Goal: Book appointment/travel/reservation

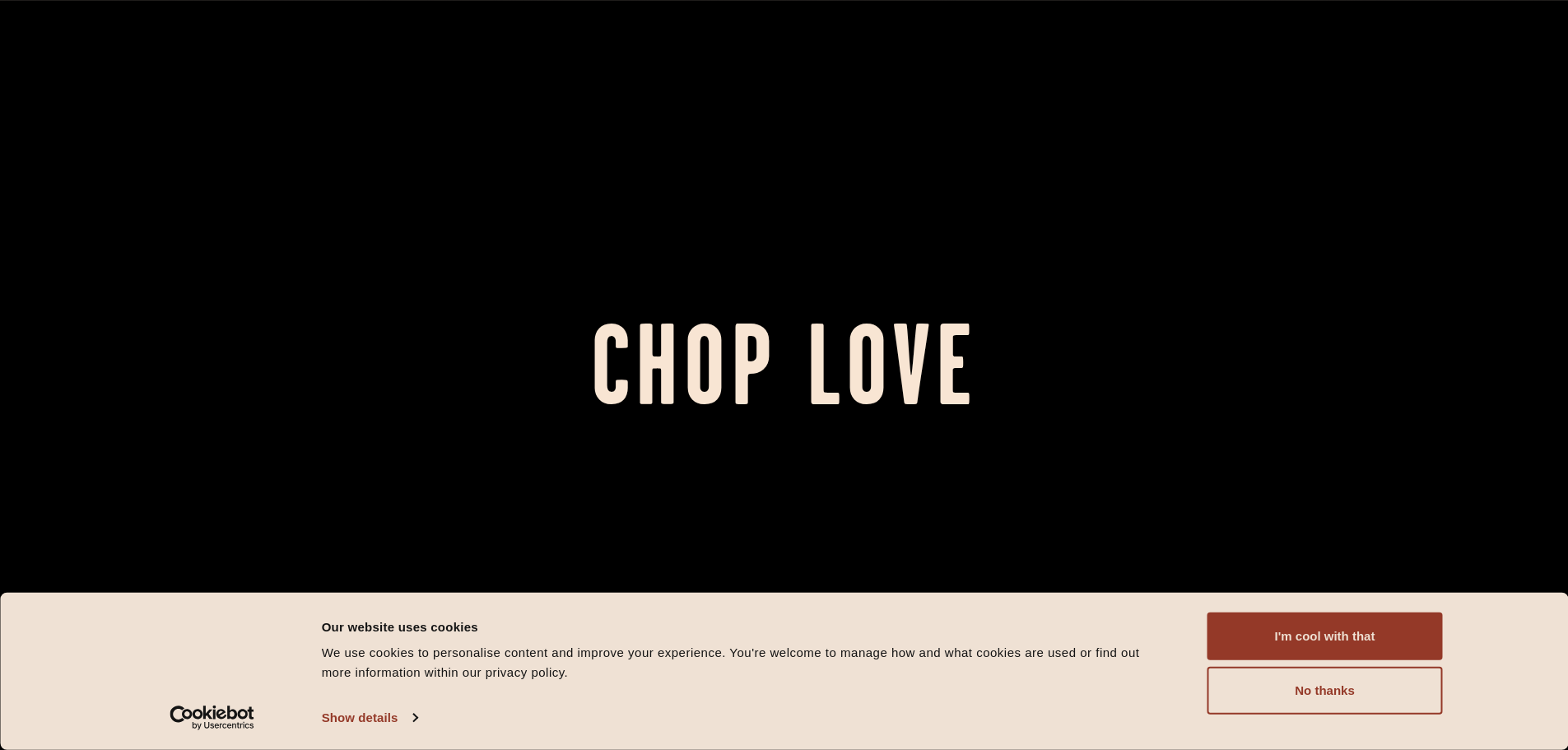
drag, startPoint x: 1323, startPoint y: 644, endPoint x: 1234, endPoint y: 601, distance: 98.8
click at [1323, 643] on button "I'm cool with that" at bounding box center [1326, 636] width 236 height 48
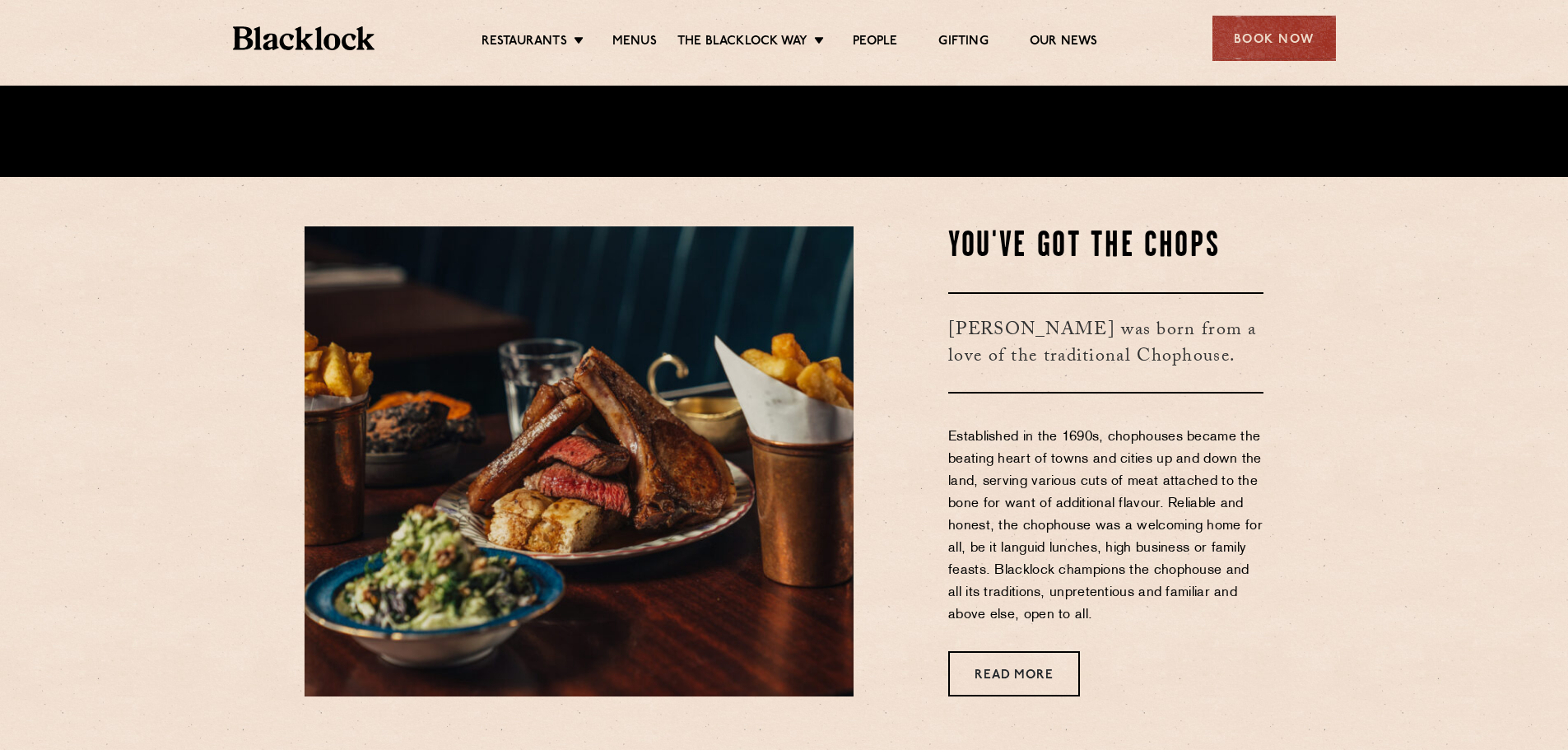
scroll to position [576, 0]
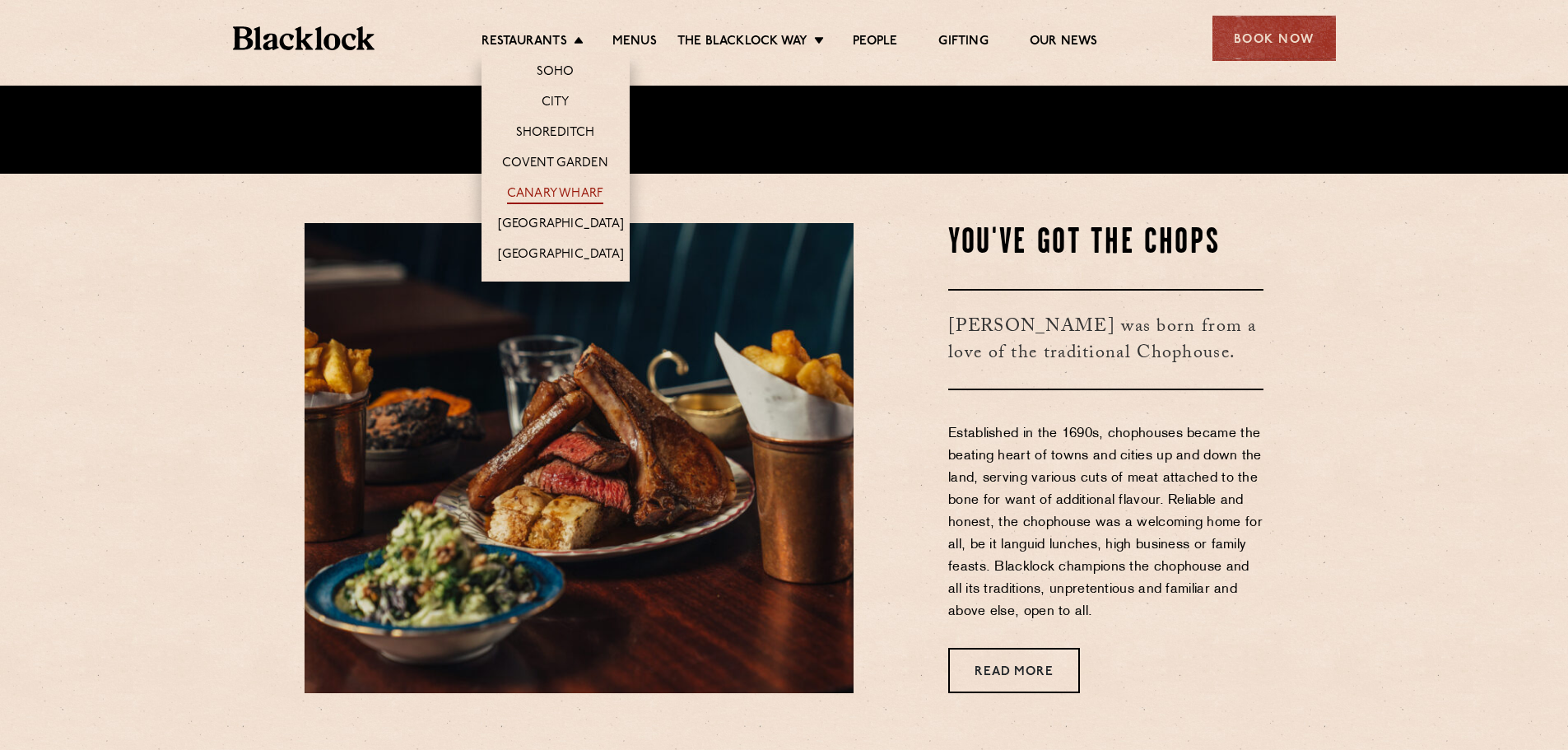
click at [558, 193] on link "Canary Wharf" at bounding box center [555, 195] width 96 height 18
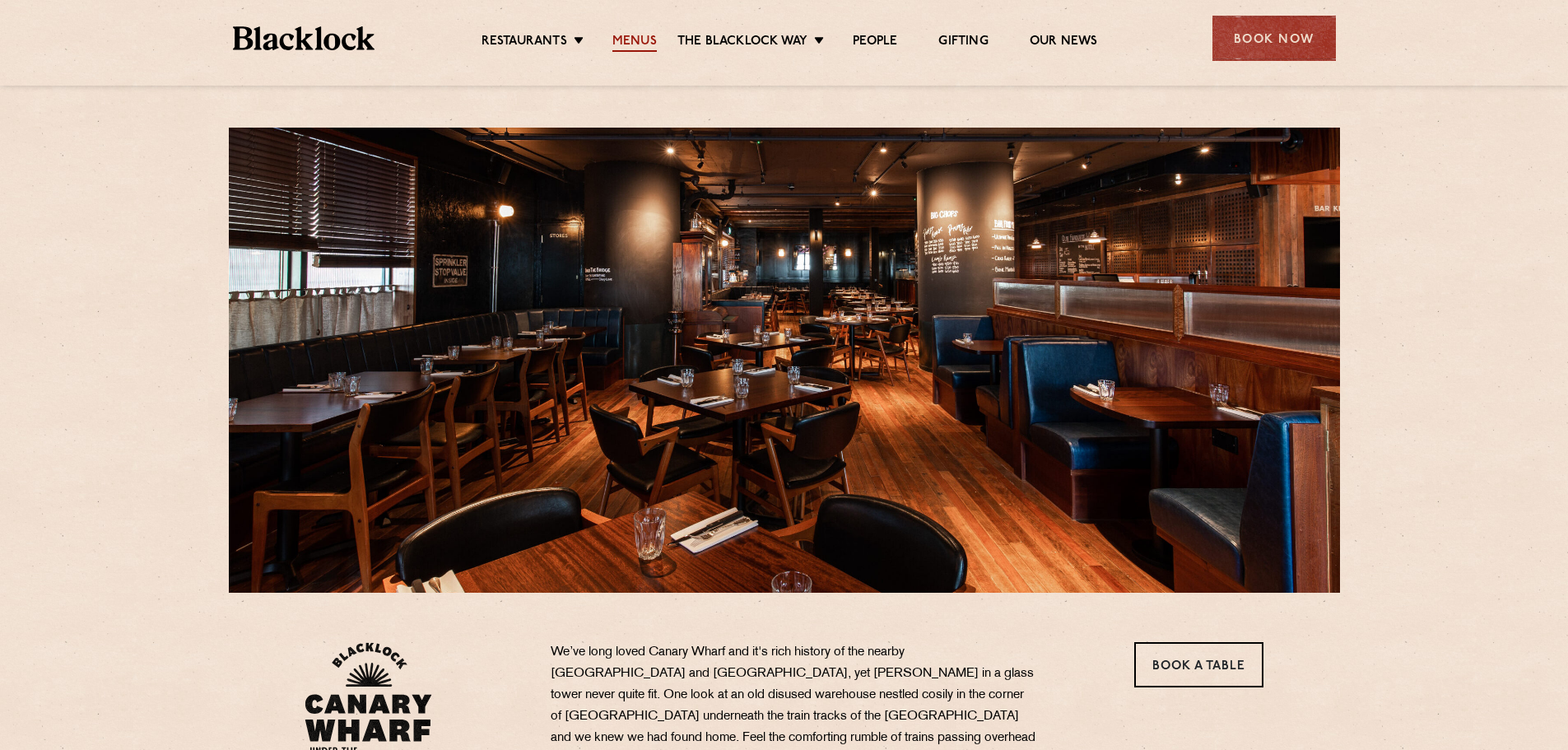
click at [643, 45] on link "Menus" at bounding box center [634, 43] width 45 height 18
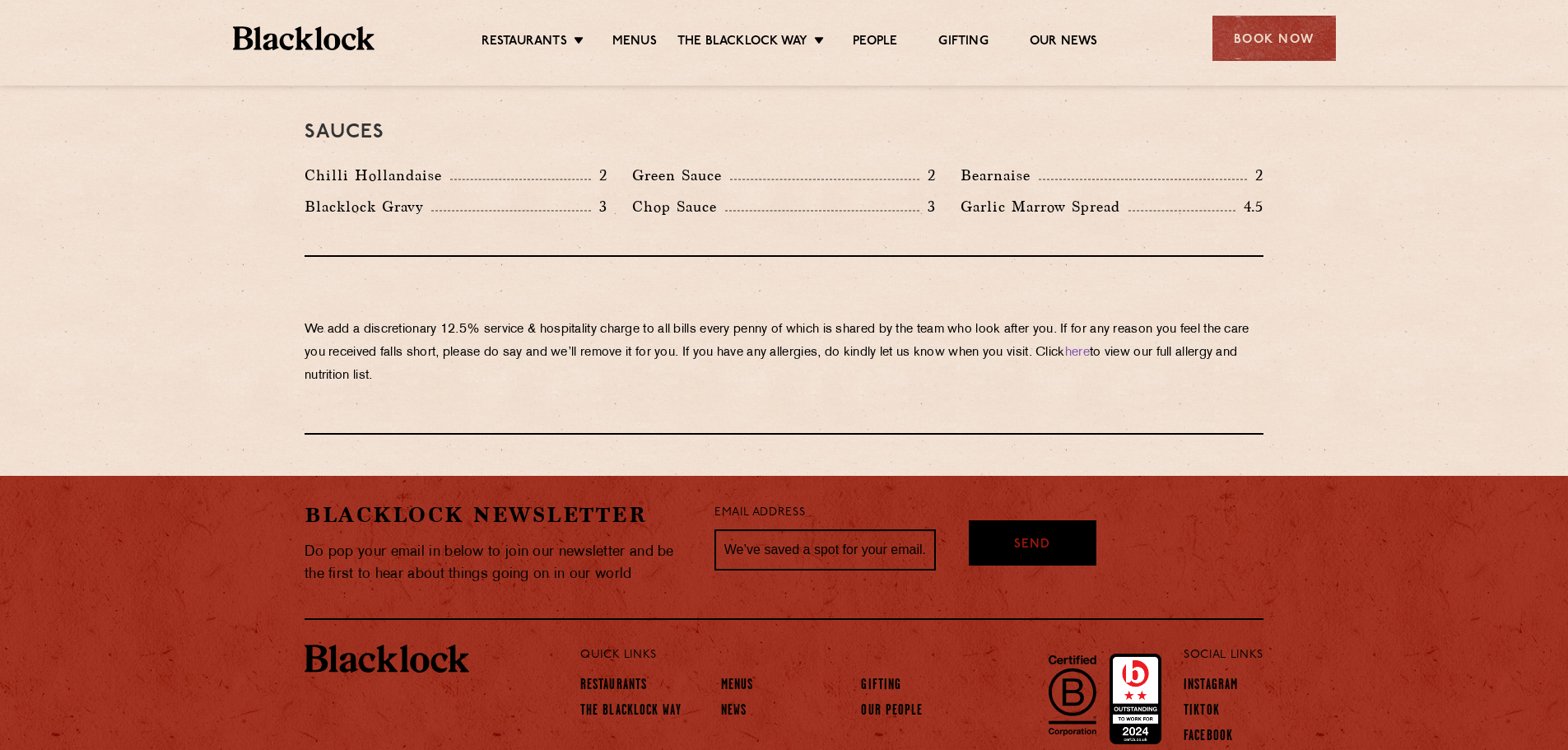
scroll to position [2799, 0]
